Goal: Information Seeking & Learning: Check status

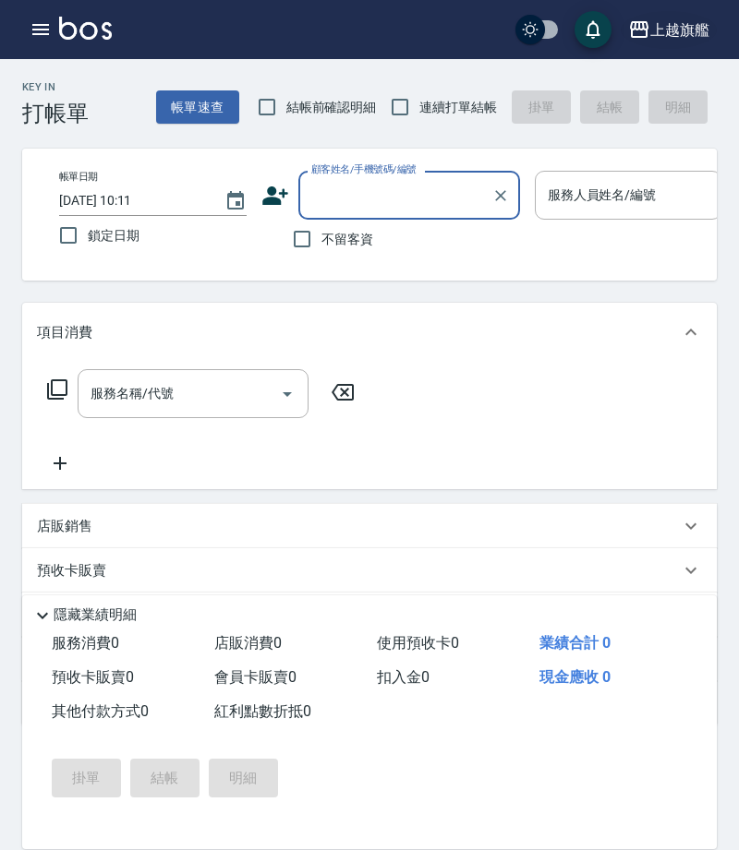
click at [628, 22] on icon "button" at bounding box center [639, 29] width 22 height 22
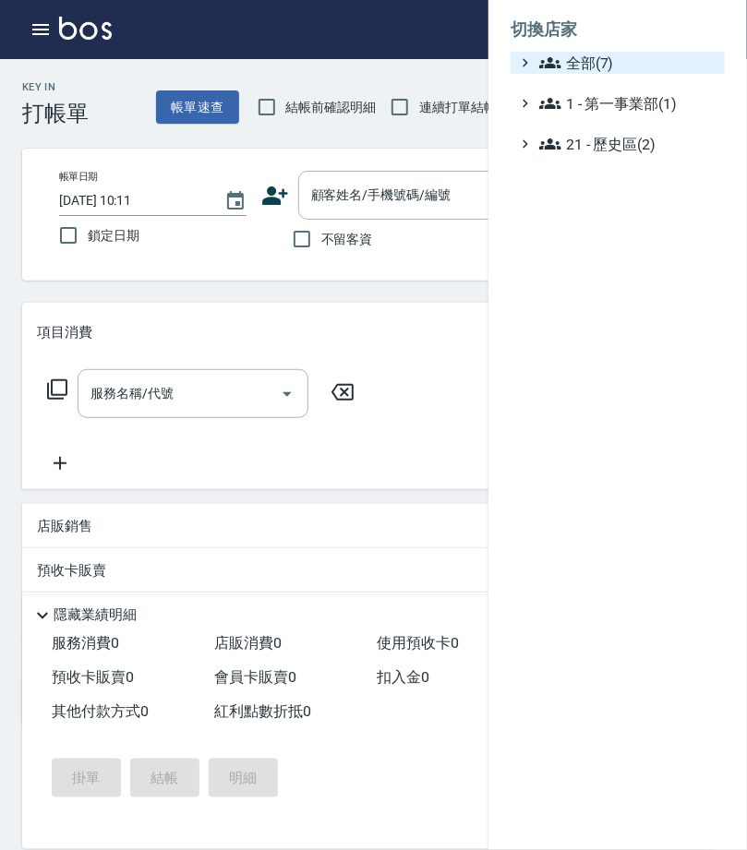
click at [606, 54] on span "全部(7)" at bounding box center [628, 63] width 178 height 22
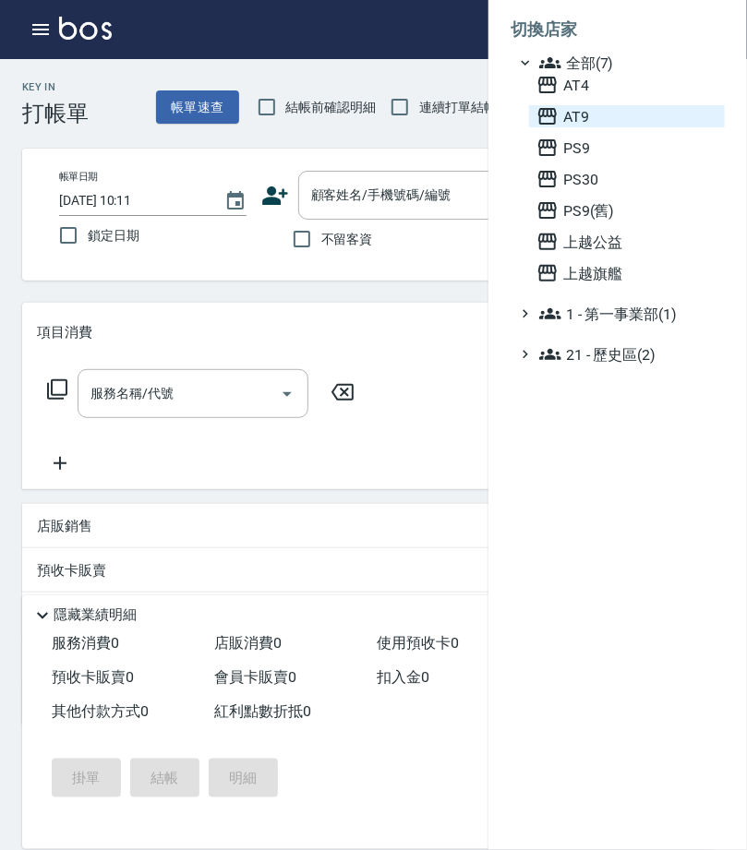
click at [598, 121] on span "AT9" at bounding box center [626, 116] width 181 height 22
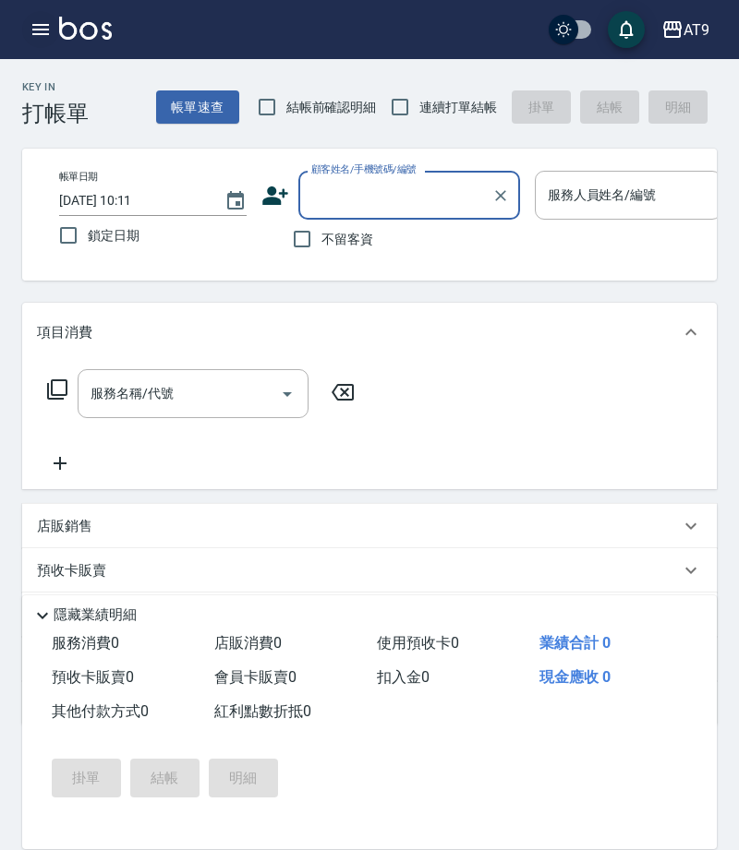
click at [30, 35] on icon "button" at bounding box center [41, 29] width 22 height 22
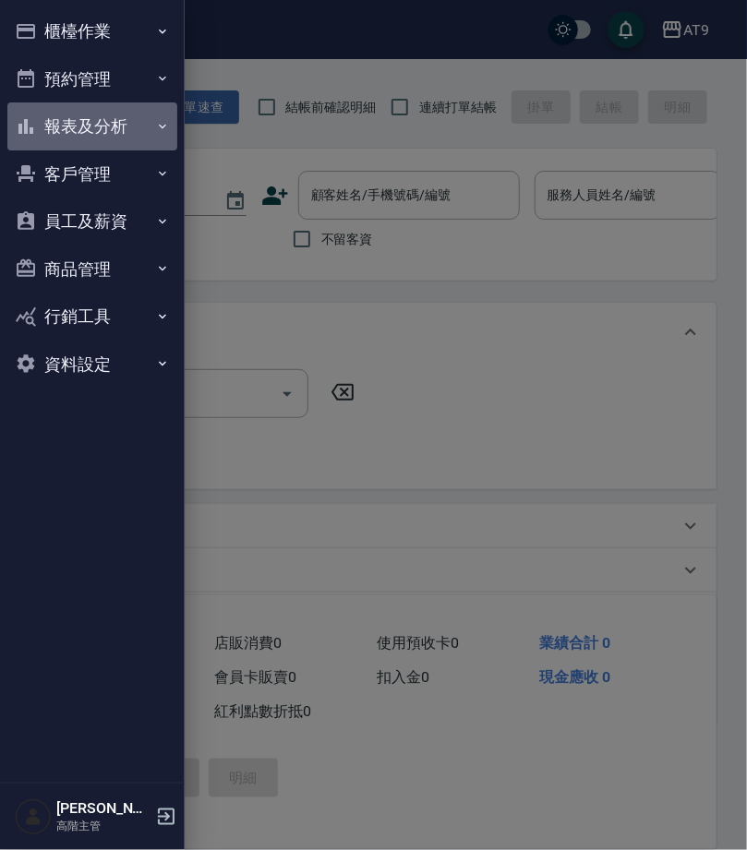
click at [131, 118] on button "報表及分析" at bounding box center [92, 126] width 170 height 48
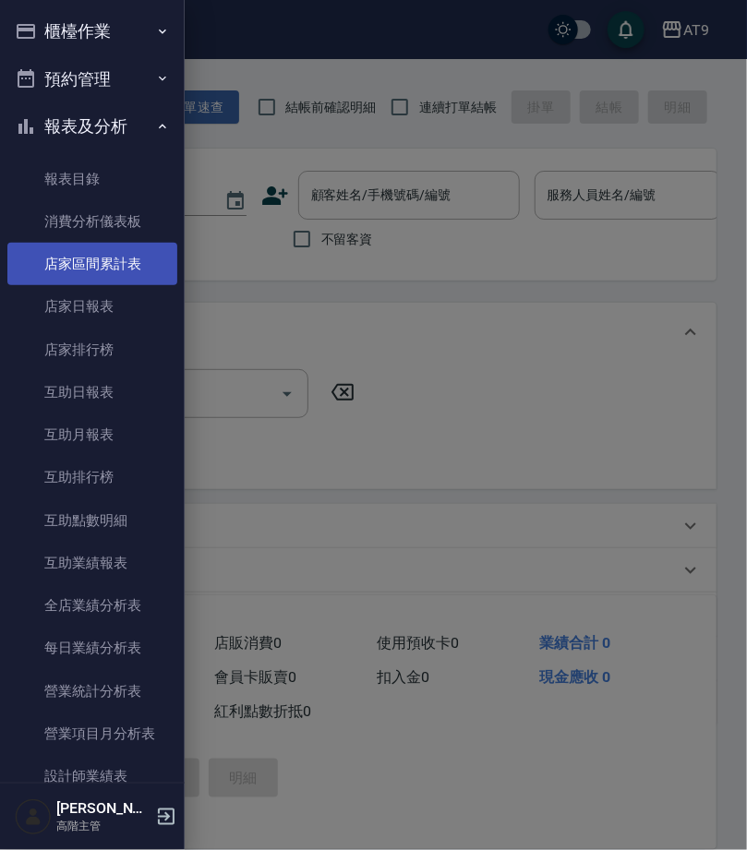
click at [131, 250] on link "店家區間累計表" at bounding box center [92, 264] width 170 height 42
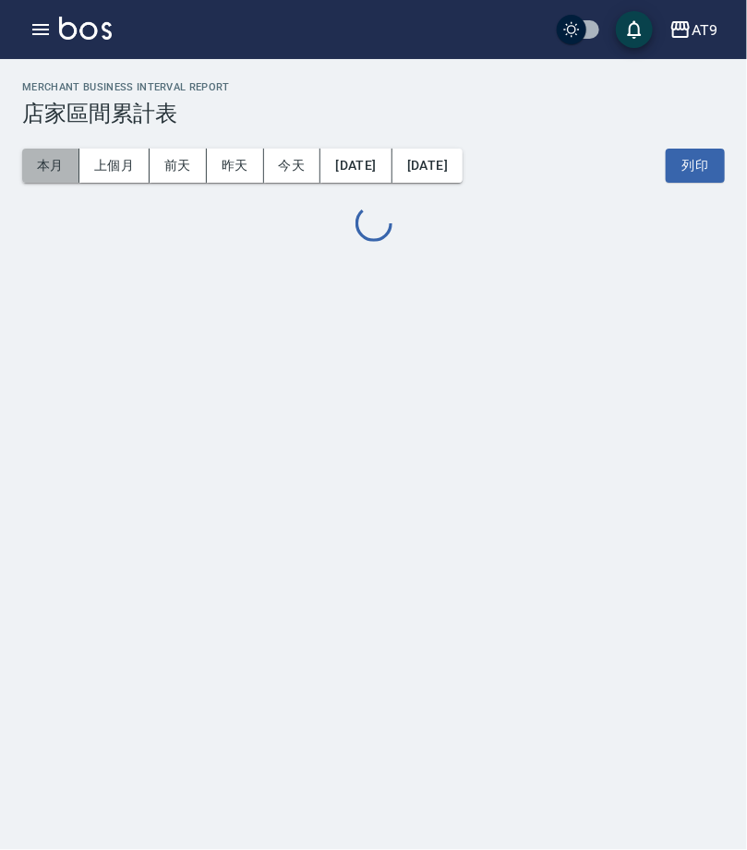
click at [63, 165] on button "本月" at bounding box center [50, 166] width 57 height 34
